Goal: Browse casually: Explore the website without a specific task or goal

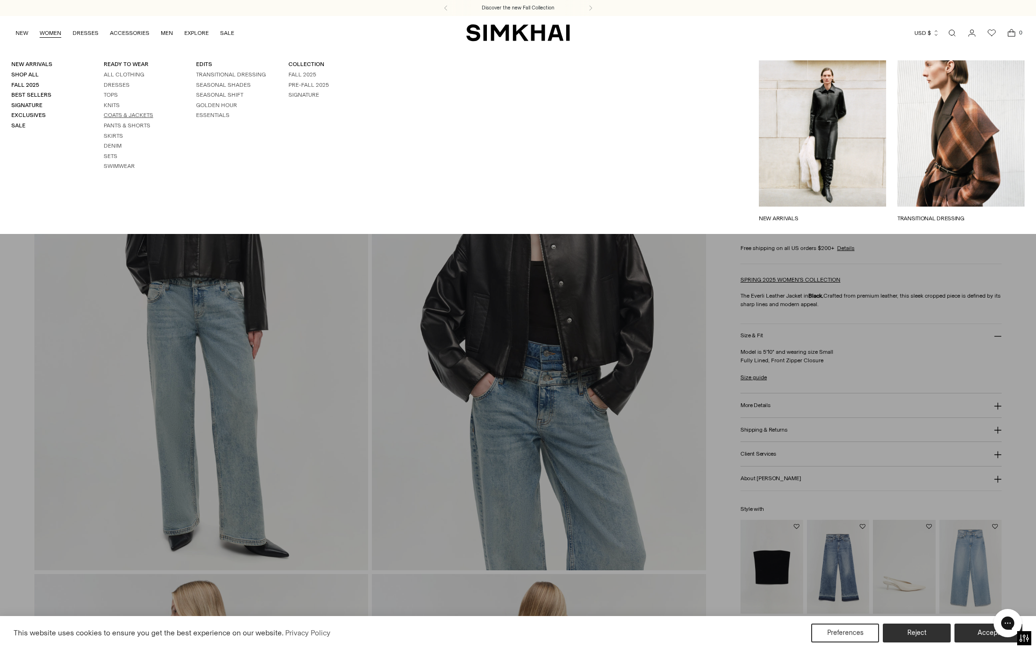
click at [133, 116] on link "Coats & Jackets" at bounding box center [129, 115] width 50 height 7
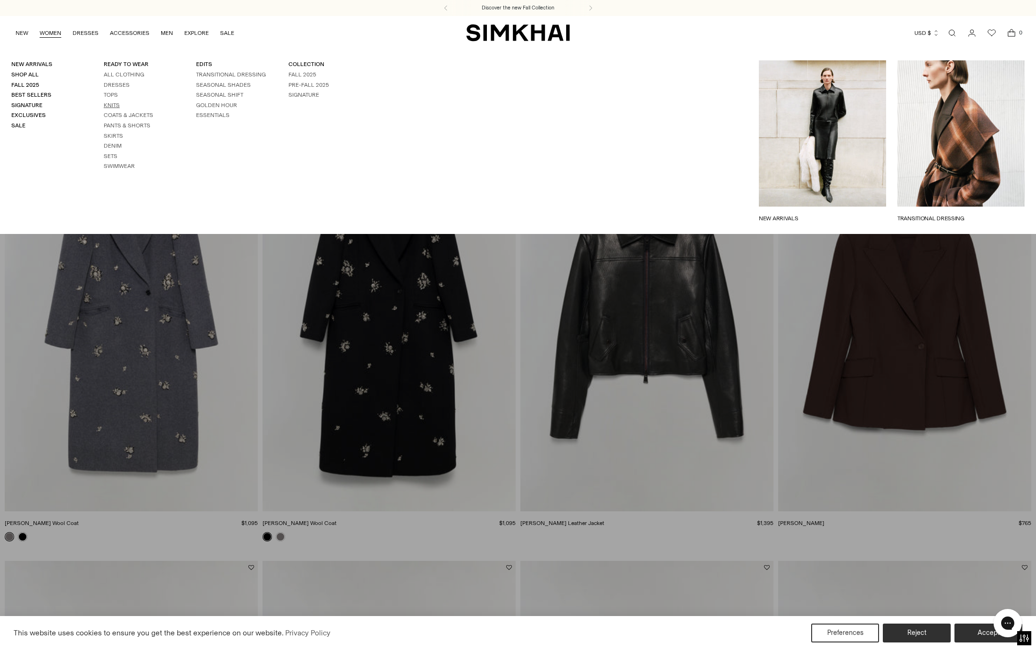
click at [115, 103] on link "Knits" at bounding box center [112, 105] width 16 height 7
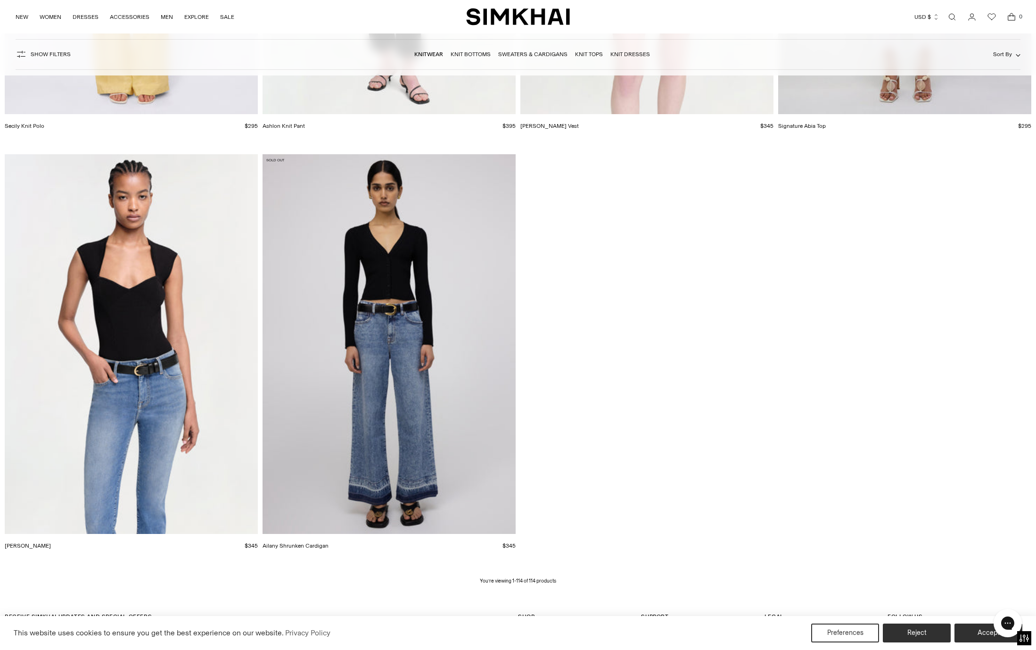
scroll to position [11984, 0]
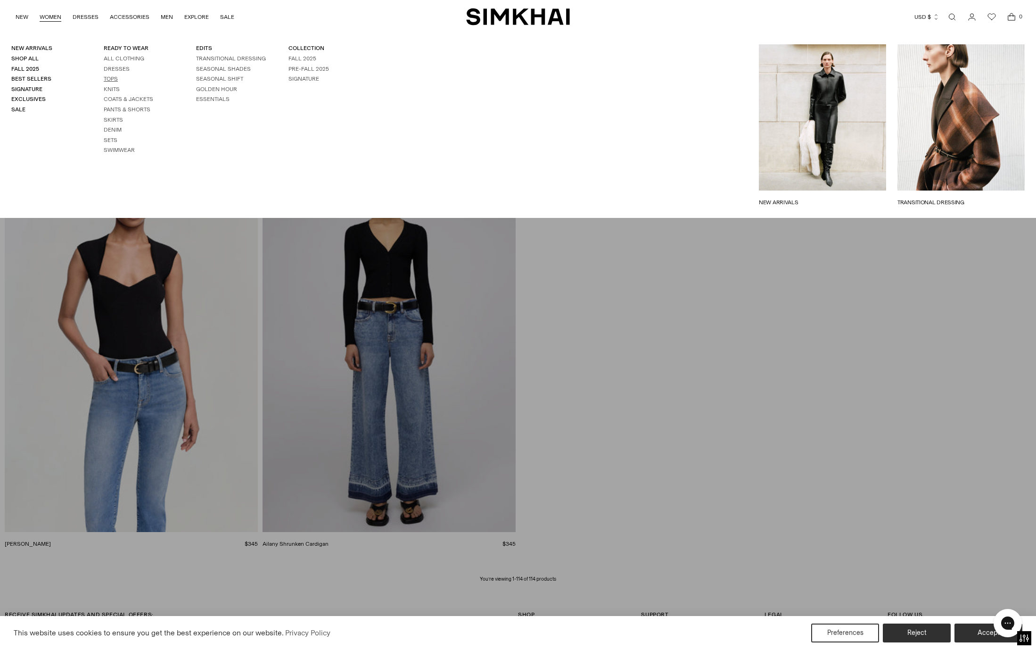
click at [111, 80] on link "Tops" at bounding box center [111, 78] width 14 height 7
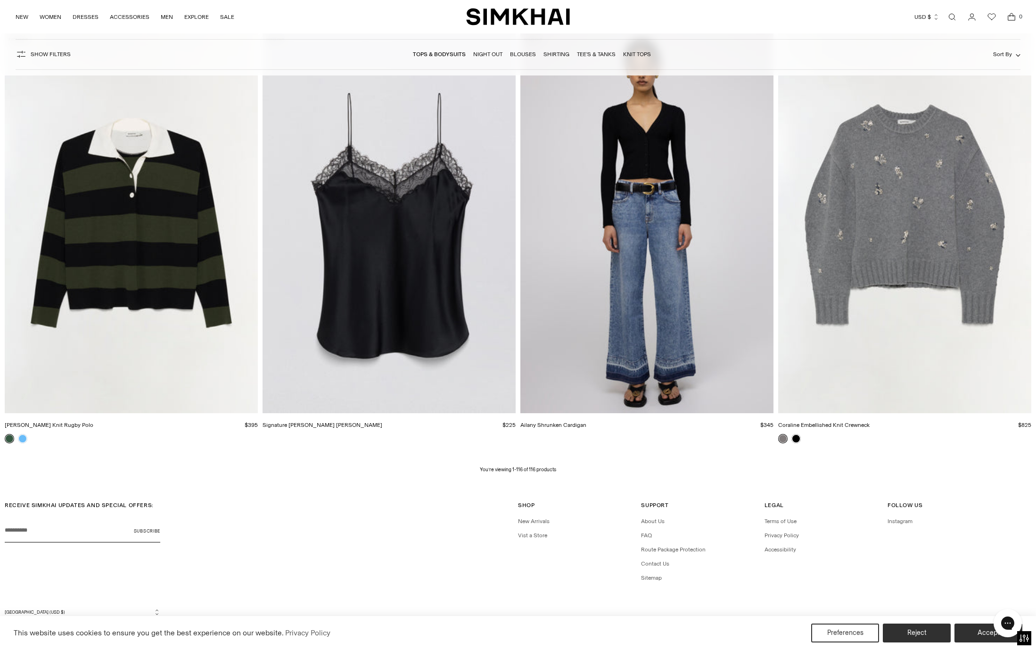
scroll to position [12073, 0]
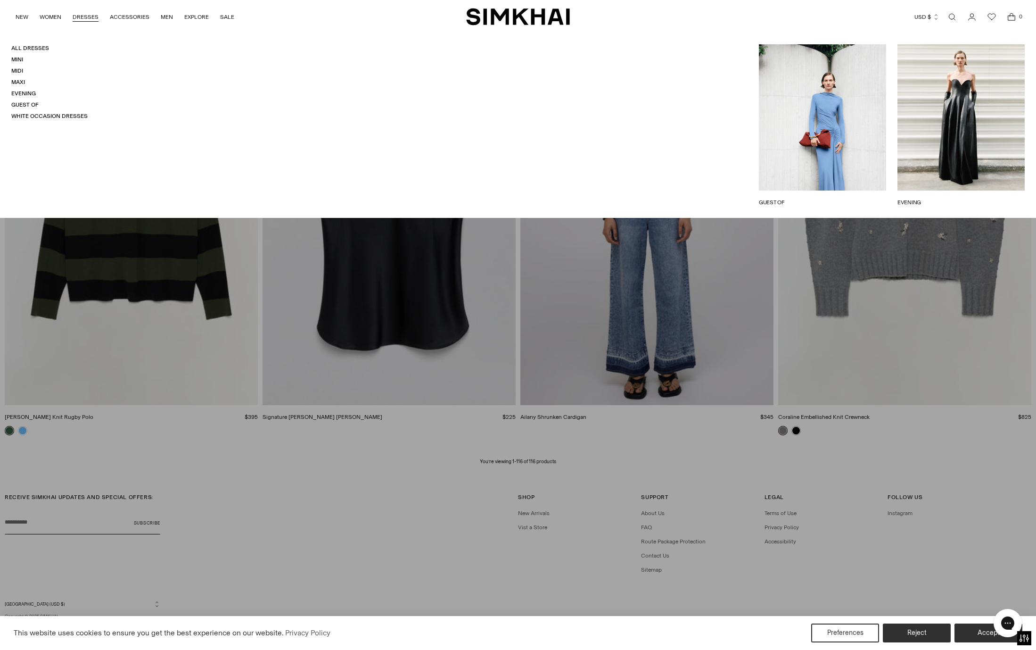
click at [86, 21] on link "DRESSES" at bounding box center [86, 17] width 26 height 21
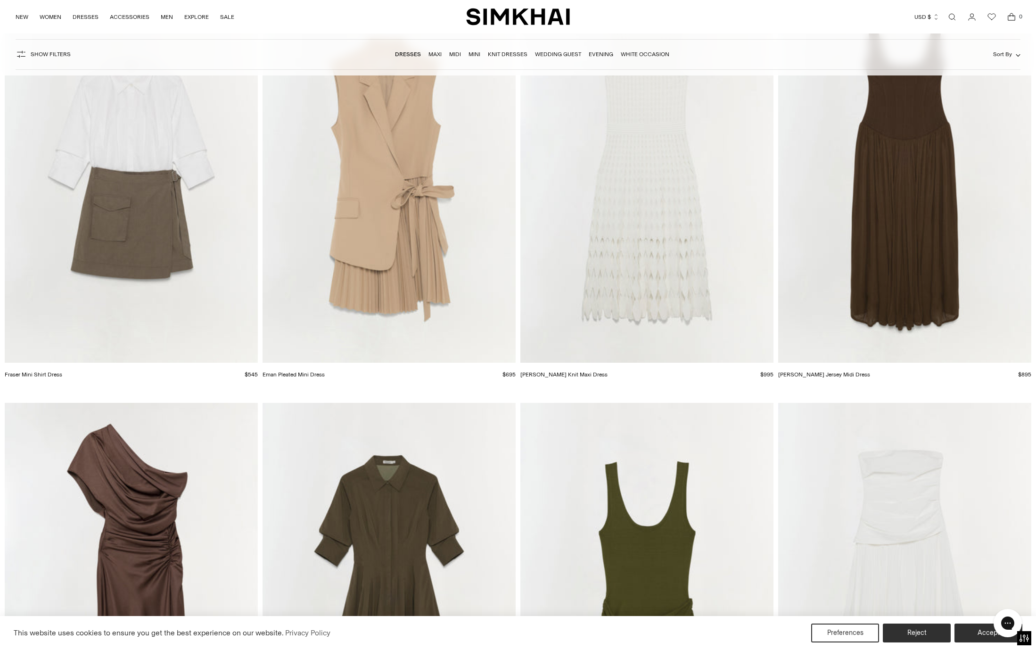
scroll to position [10878, 0]
